Goal: Task Accomplishment & Management: Manage account settings

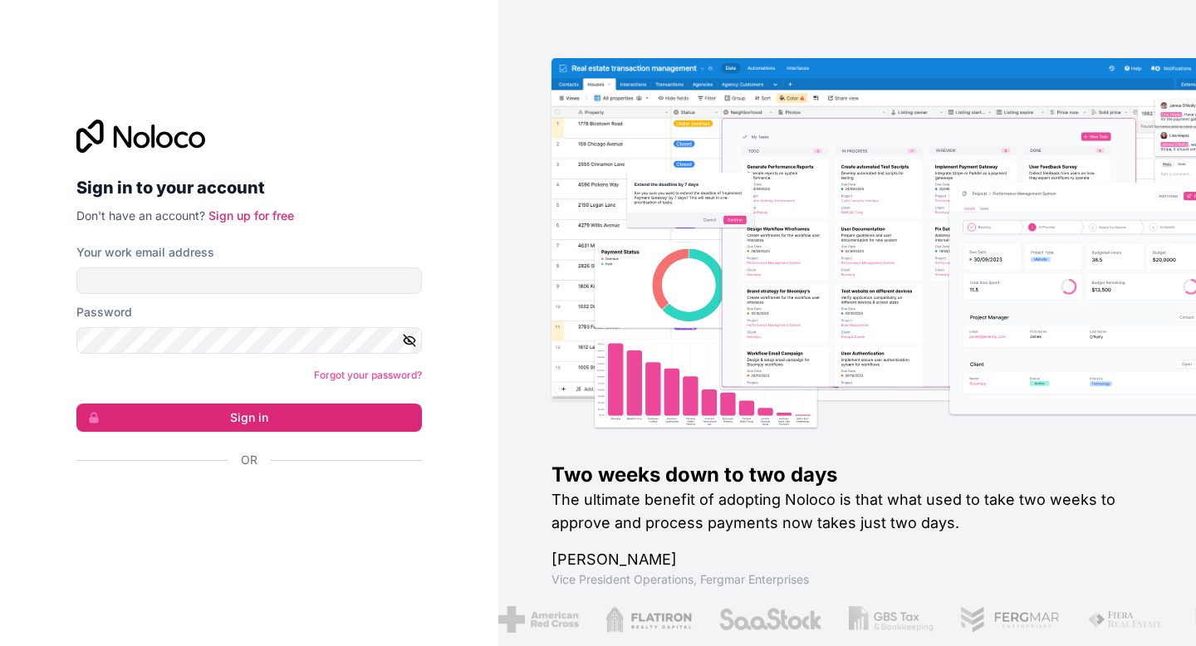
click at [317, 266] on div "Your work email address" at bounding box center [249, 269] width 346 height 50
click at [305, 273] on input "Your work email address" at bounding box center [249, 280] width 346 height 27
type input "[EMAIL_ADDRESS][DOMAIN_NAME]"
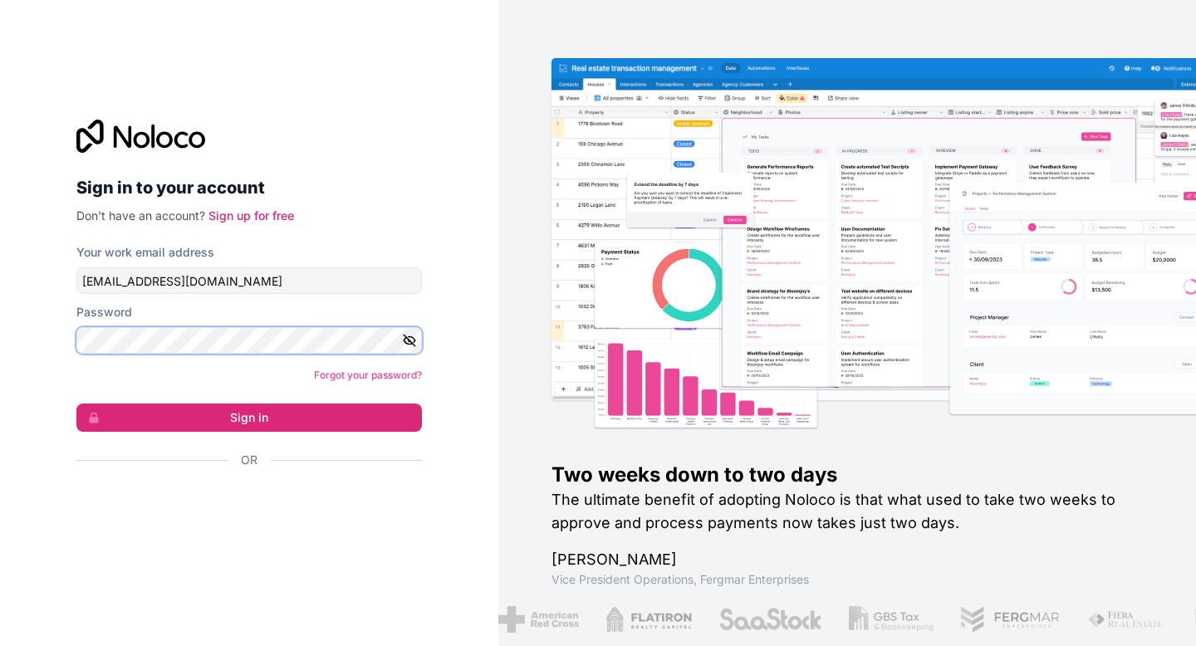
click at [76, 404] on button "Sign in" at bounding box center [249, 418] width 346 height 28
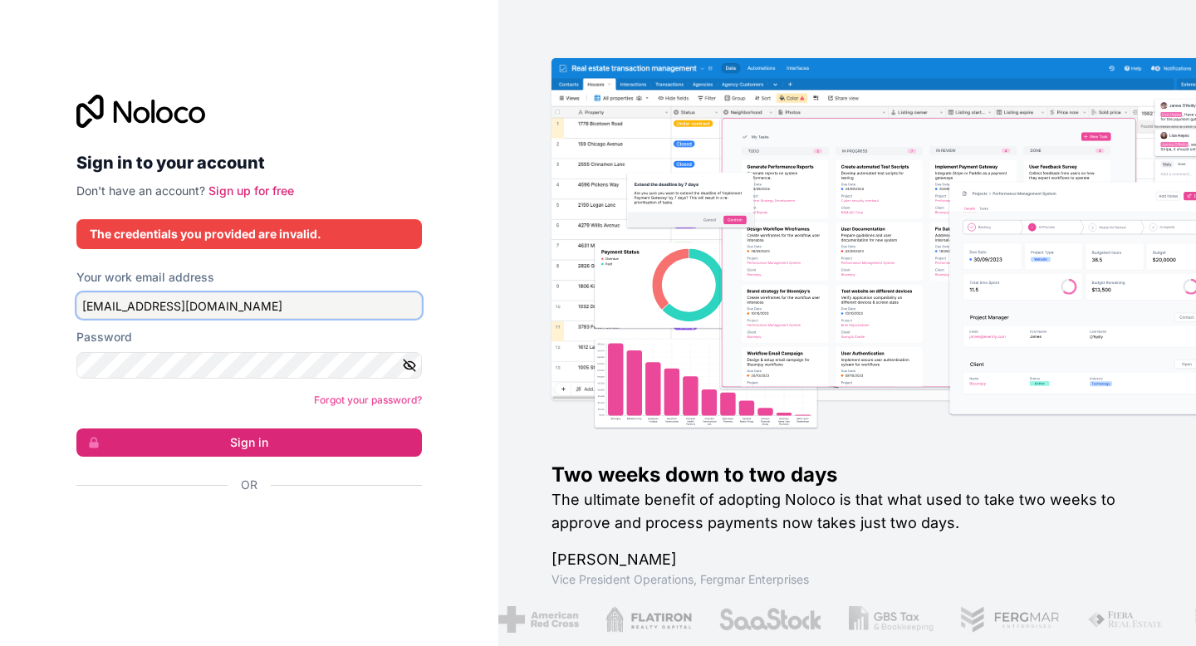
click at [113, 311] on input "[EMAIL_ADDRESS][DOMAIN_NAME]" at bounding box center [249, 305] width 346 height 27
click at [140, 304] on input "Your work email address" at bounding box center [249, 305] width 346 height 27
type input "[EMAIL_ADDRESS][DOMAIN_NAME]"
